Goal: Information Seeking & Learning: Check status

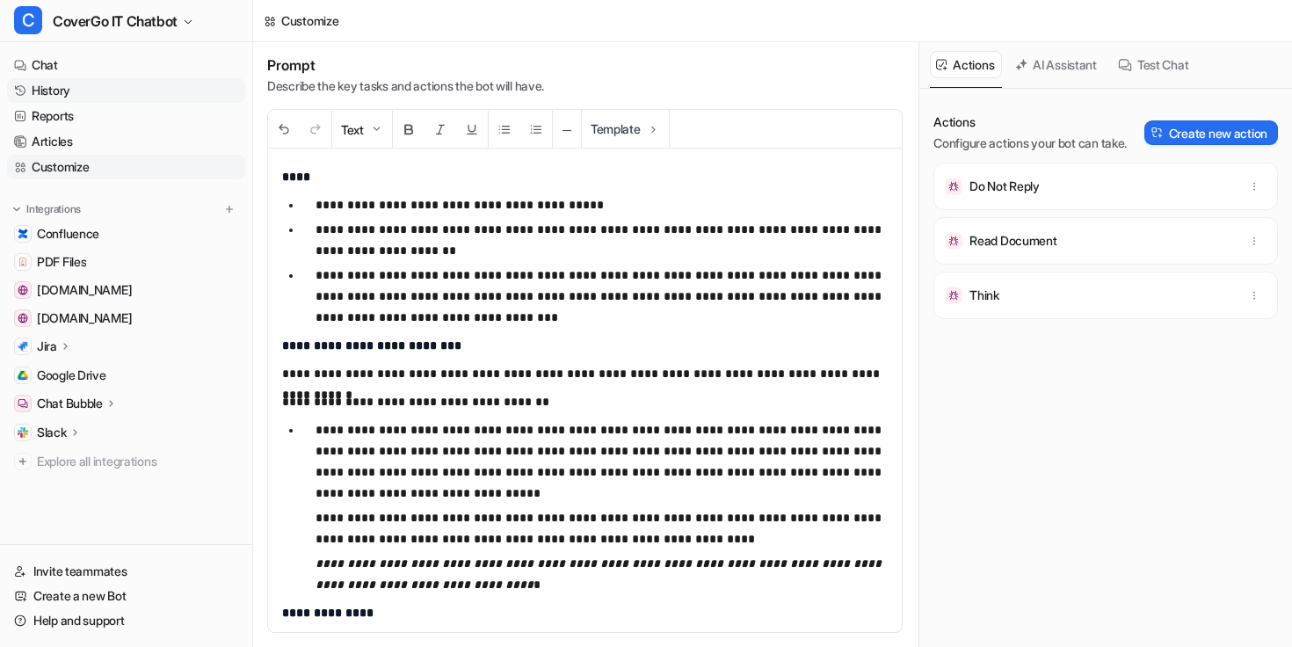
click at [44, 81] on link "History" at bounding box center [126, 90] width 238 height 25
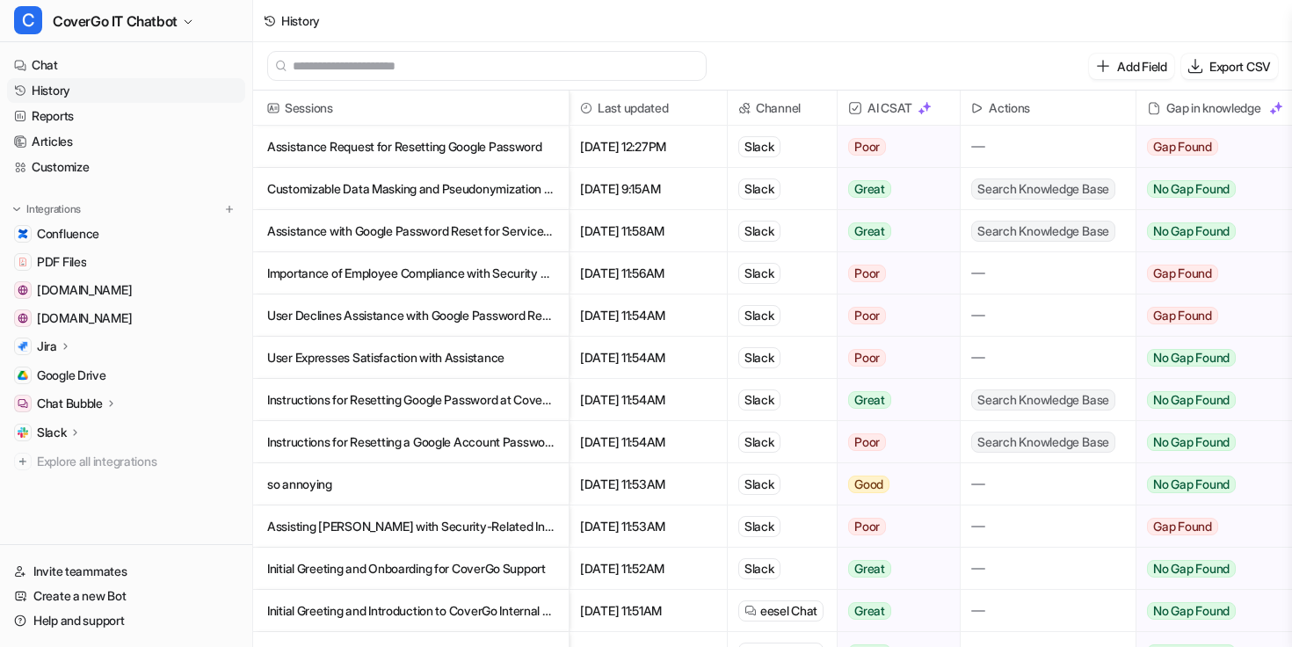
click at [488, 153] on p "Assistance Request for Resetting Google Password" at bounding box center [410, 147] width 287 height 42
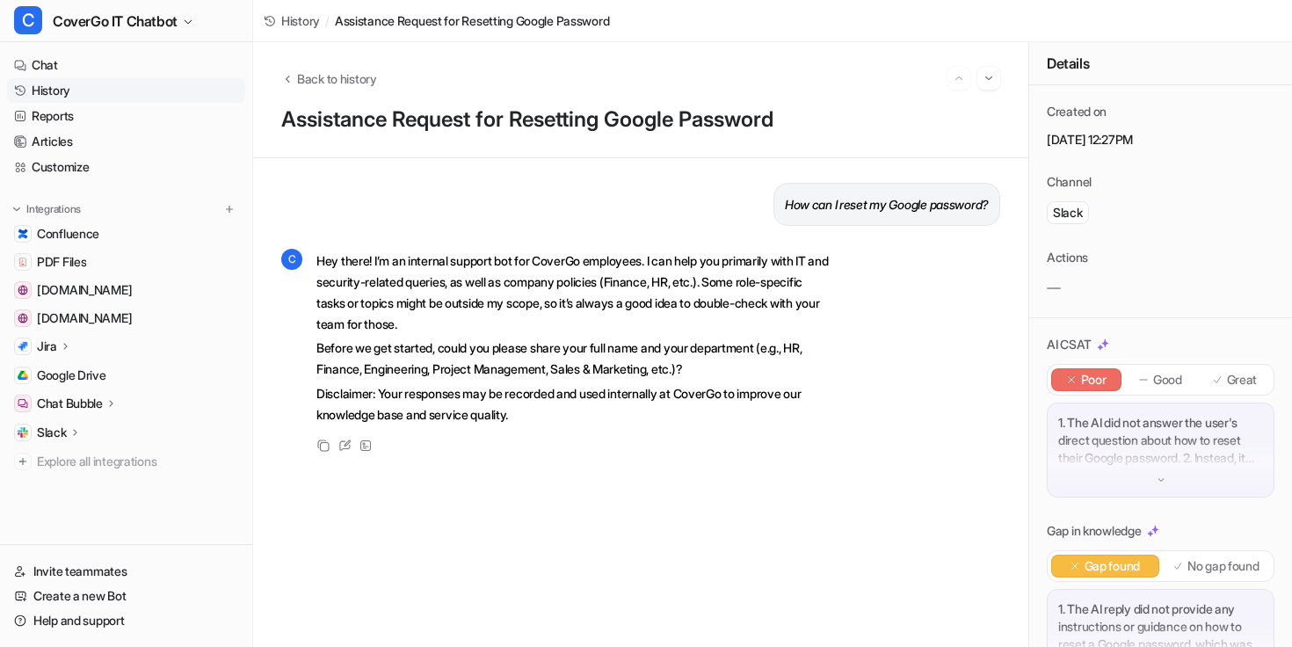
click at [296, 88] on div "Back to history" at bounding box center [640, 78] width 719 height 23
click at [296, 81] on button "Back to history" at bounding box center [329, 78] width 96 height 18
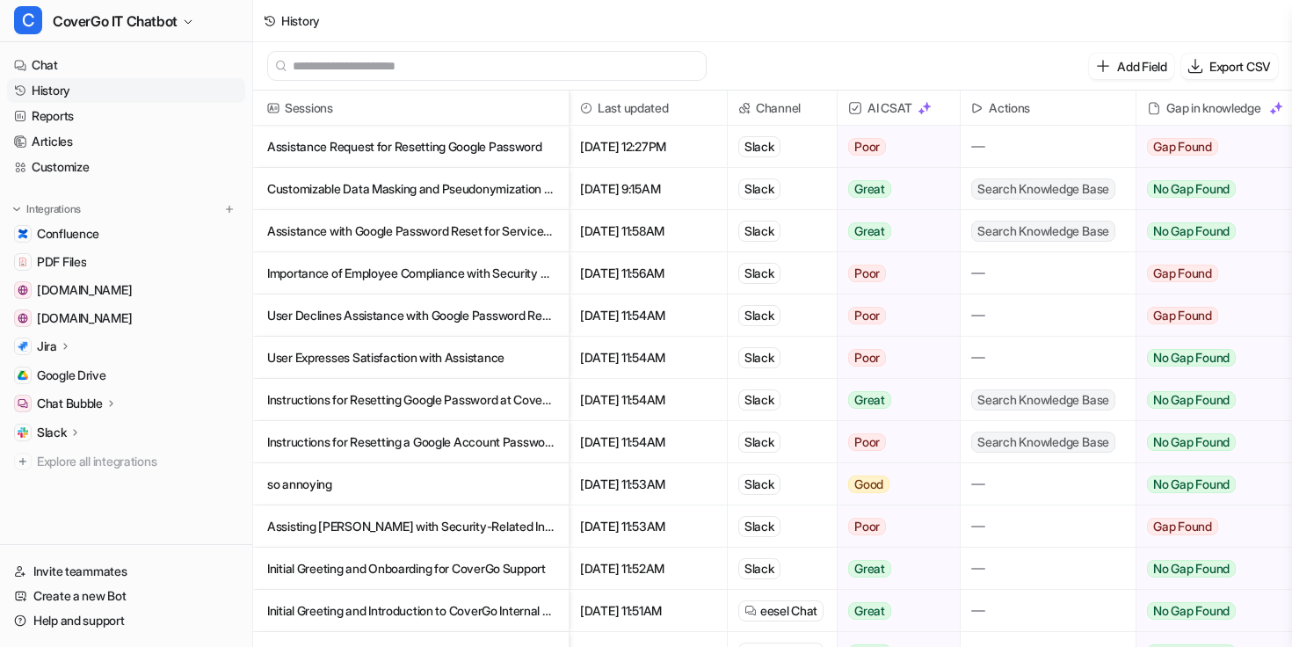
click at [422, 185] on p "Customizable Data Masking and Pseudonymization Capabilities in CoverGo" at bounding box center [410, 189] width 287 height 42
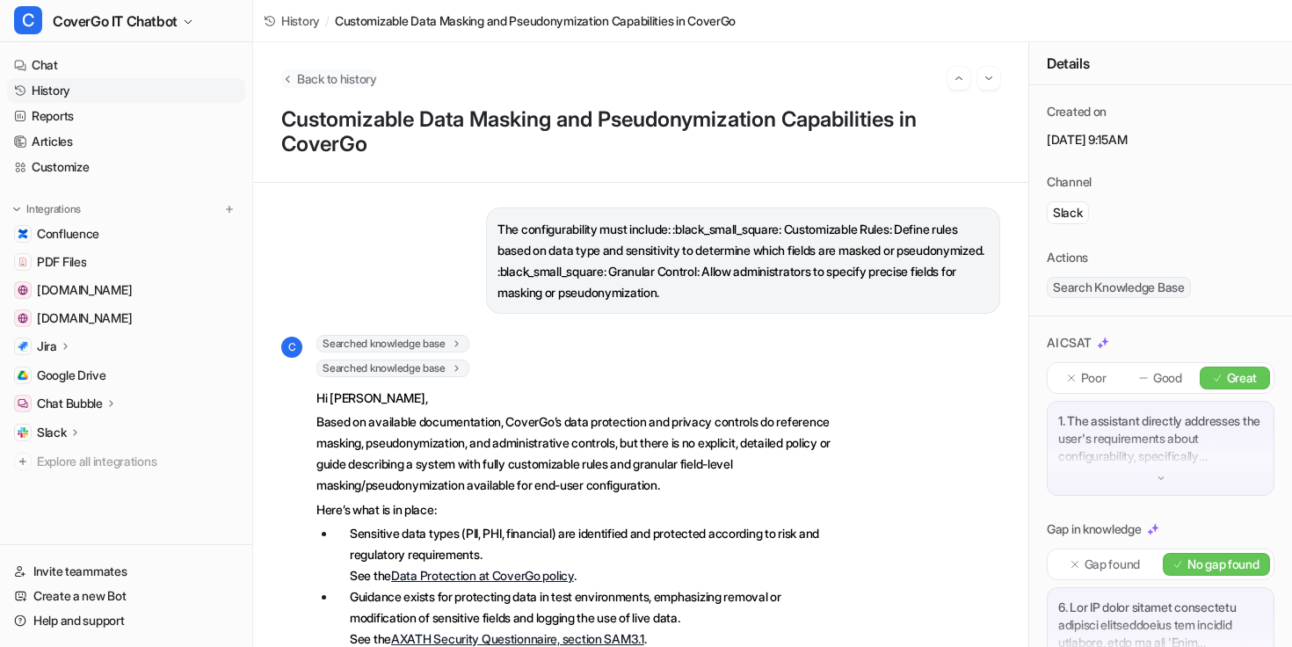
click at [302, 69] on span "Back to history" at bounding box center [337, 78] width 80 height 18
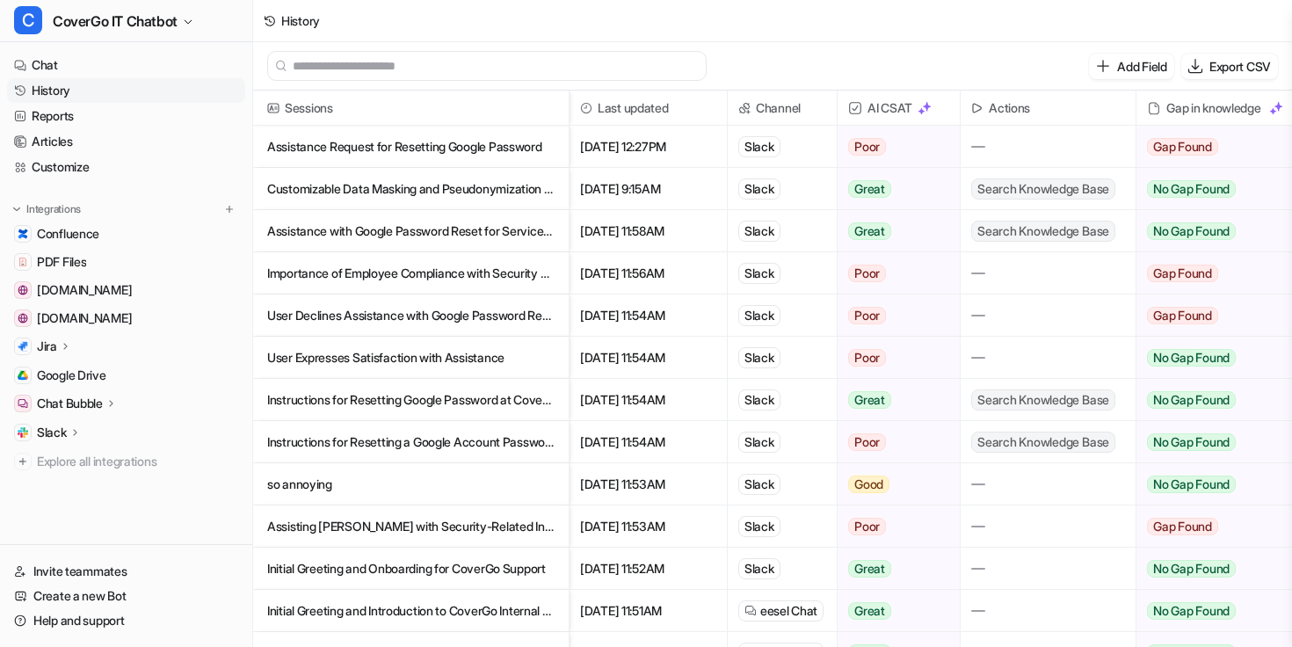
click at [468, 153] on p "Assistance Request for Resetting Google Password" at bounding box center [410, 147] width 287 height 42
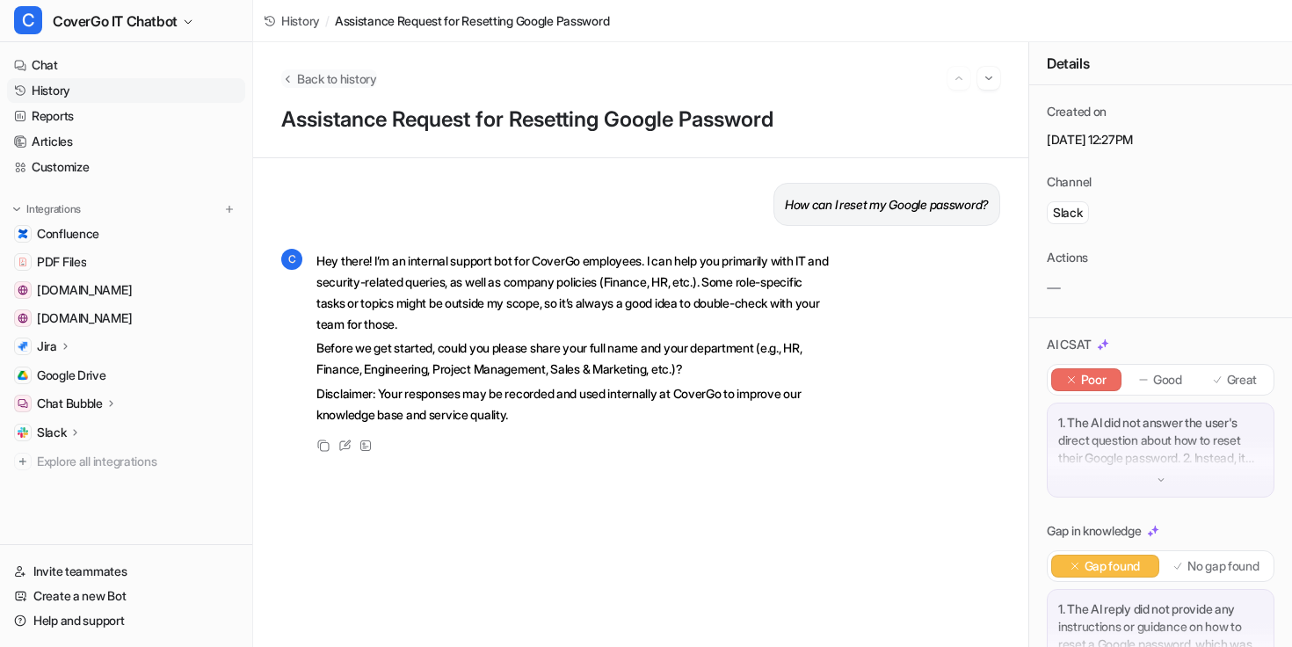
click at [300, 70] on span "Back to history" at bounding box center [337, 78] width 80 height 18
